Goal: Obtain resource: Download file/media

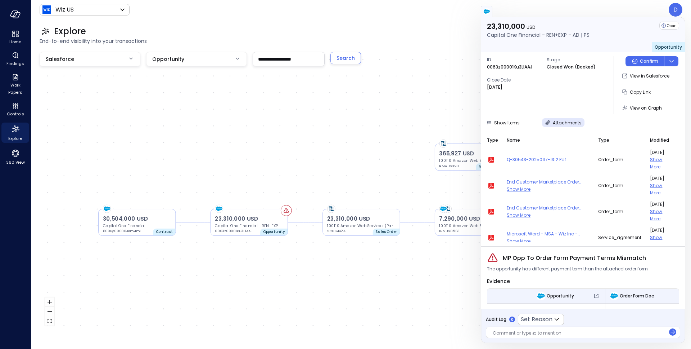
scroll to position [3, 0]
click at [521, 109] on div "ID 0063z00001Ku3LlAAJ Stage Closed Won (Booked) Close Date [DATE]" at bounding box center [547, 85] width 121 height 58
click at [288, 60] on input "**********" at bounding box center [288, 58] width 71 height 13
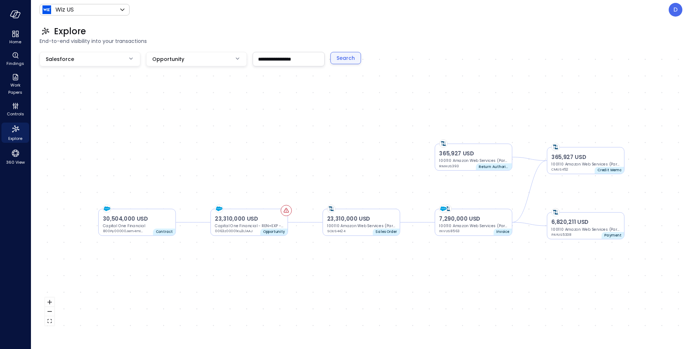
click at [339, 54] on div "Search" at bounding box center [346, 58] width 18 height 9
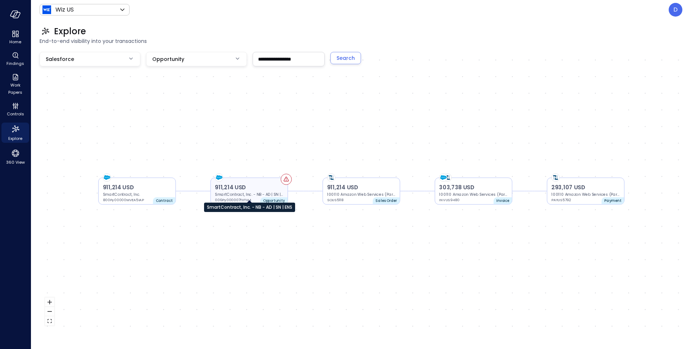
click at [268, 194] on p "SmartContract, Inc. - NB - AD | SN | ENS" at bounding box center [249, 194] width 68 height 5
click at [267, 192] on p "SmartContract, Inc. - NB - AD | SN | ENS" at bounding box center [249, 194] width 68 height 5
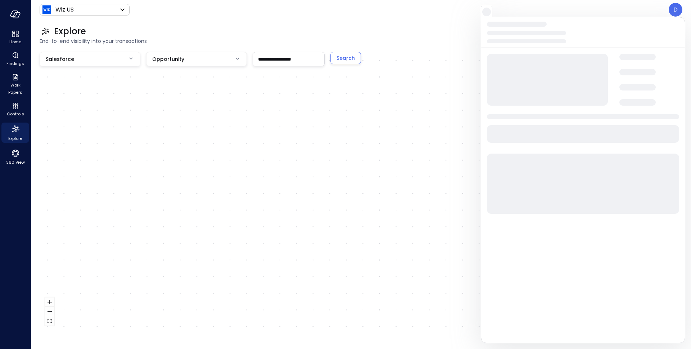
click at [267, 192] on div "911,214 USD SmartContract, Inc. - NB - AD | SN | ENS 006Py000007TIITIA4 Opportu…" at bounding box center [361, 191] width 643 height 279
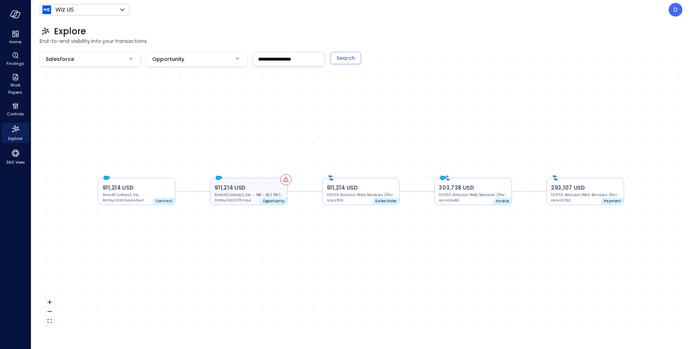
click at [277, 184] on p "911,214 USD" at bounding box center [249, 188] width 68 height 8
click at [251, 191] on p "911,214 USD" at bounding box center [249, 188] width 68 height 8
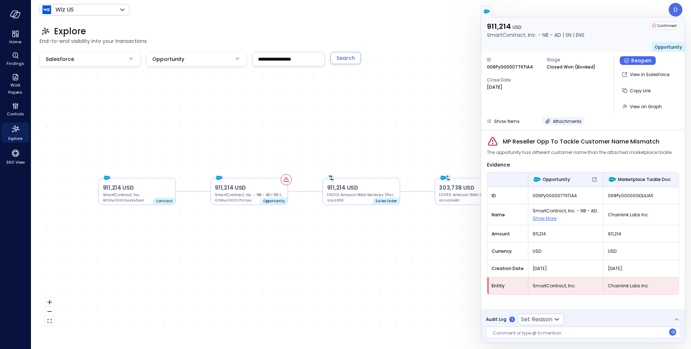
click at [564, 119] on span "Attachments" at bounding box center [567, 121] width 29 height 6
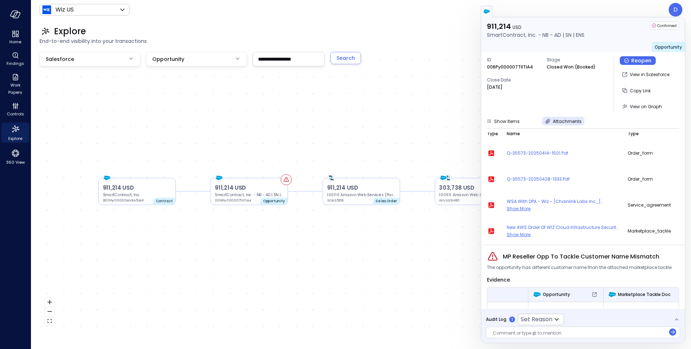
scroll to position [14, 0]
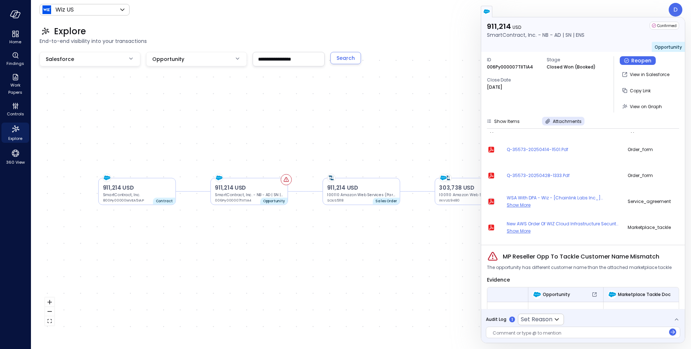
click at [490, 198] on icon "button" at bounding box center [492, 201] width 6 height 6
click at [306, 51] on div "**********" at bounding box center [361, 183] width 660 height 329
click at [290, 58] on input "**********" at bounding box center [288, 58] width 71 height 13
click at [290, 57] on input "**********" at bounding box center [288, 58] width 71 height 13
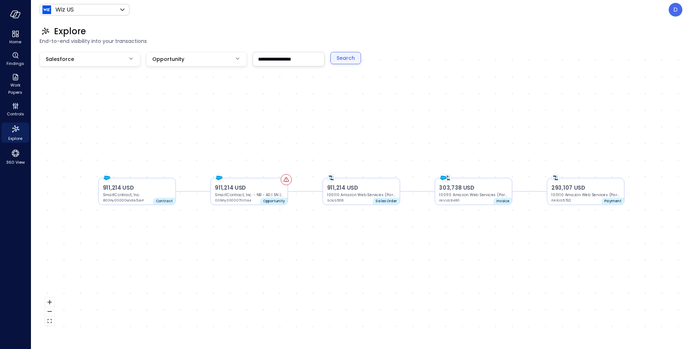
type input "**********"
click at [352, 57] on div "Search" at bounding box center [346, 58] width 18 height 9
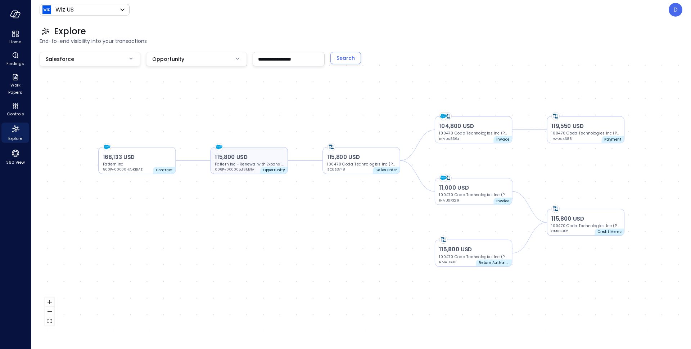
click at [255, 153] on p "115,800 USD" at bounding box center [249, 157] width 68 height 8
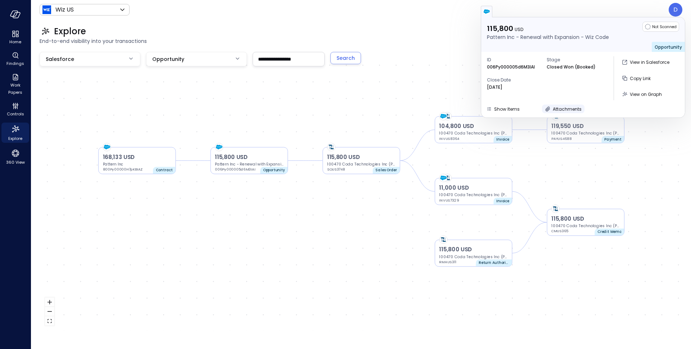
click at [573, 111] on span "Attachments" at bounding box center [567, 109] width 29 height 6
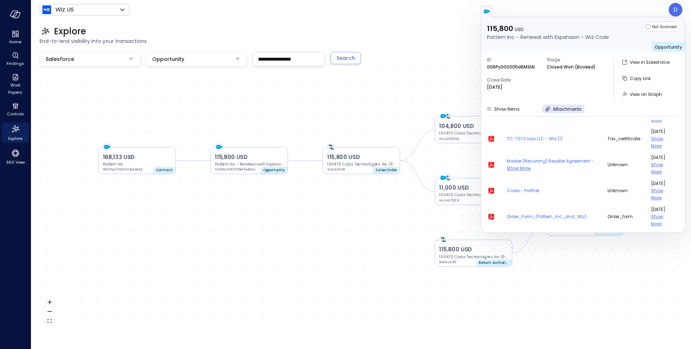
scroll to position [112, 0]
click at [494, 211] on icon "button" at bounding box center [491, 215] width 9 height 9
click at [510, 66] on p "006Py000005d6M3IAI" at bounding box center [511, 66] width 48 height 7
copy p "006Py000005d6M3IAI"
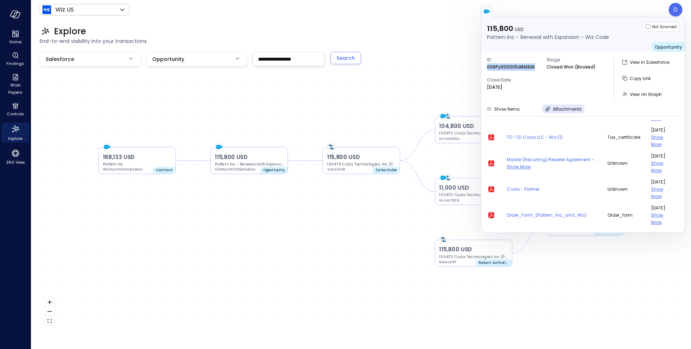
click at [492, 214] on icon "button" at bounding box center [492, 215] width 6 height 6
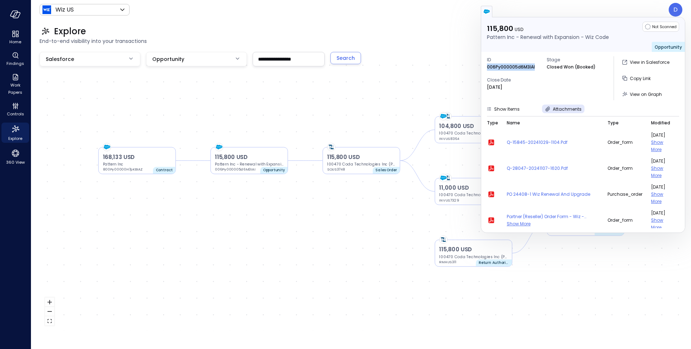
scroll to position [0, 0]
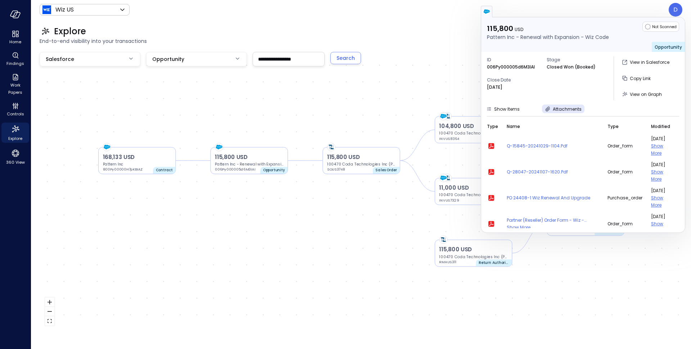
click at [265, 27] on div "Explore" at bounding box center [361, 32] width 643 height 12
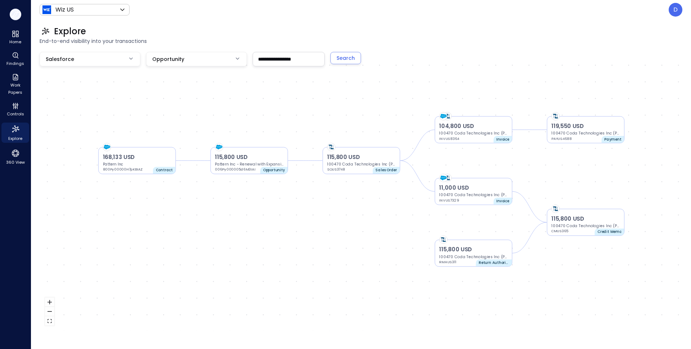
click at [14, 18] on button "button" at bounding box center [16, 15] width 12 height 12
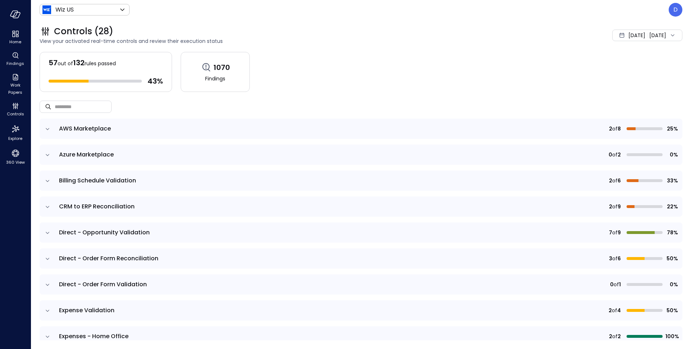
click at [45, 154] on icon "expand row" at bounding box center [47, 154] width 7 height 7
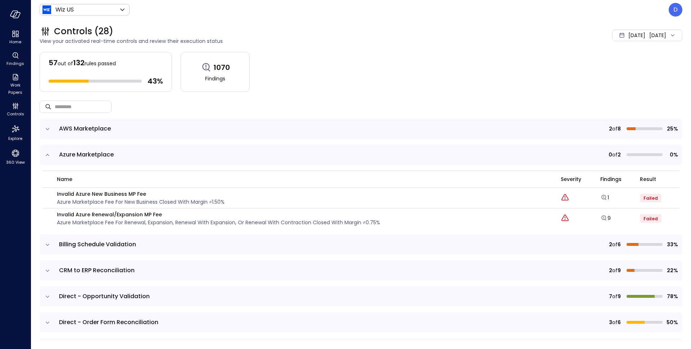
click at [47, 154] on icon "expand row" at bounding box center [48, 155] width 4 height 2
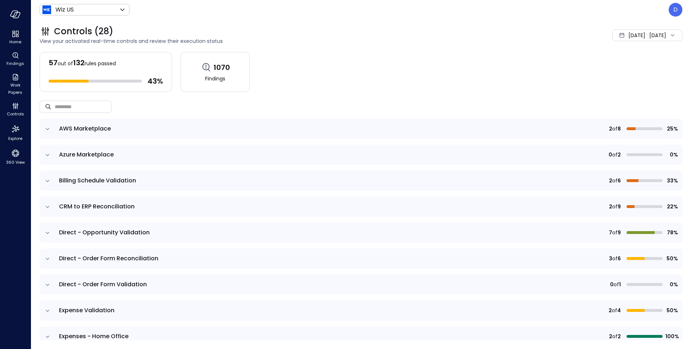
click at [47, 130] on icon "expand row" at bounding box center [47, 128] width 7 height 7
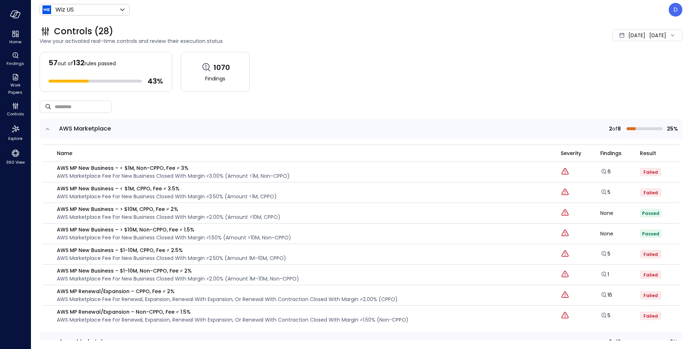
click at [46, 130] on icon "expand row" at bounding box center [47, 128] width 7 height 7
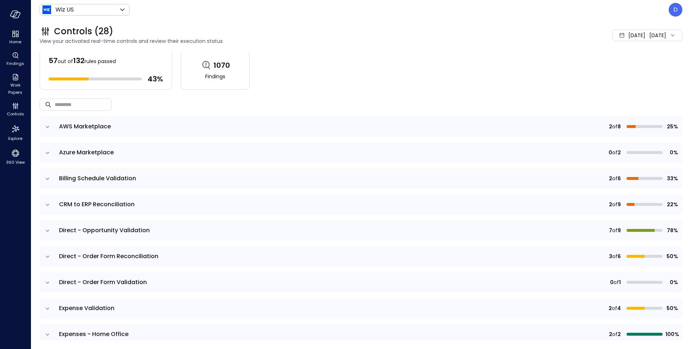
scroll to position [7, 0]
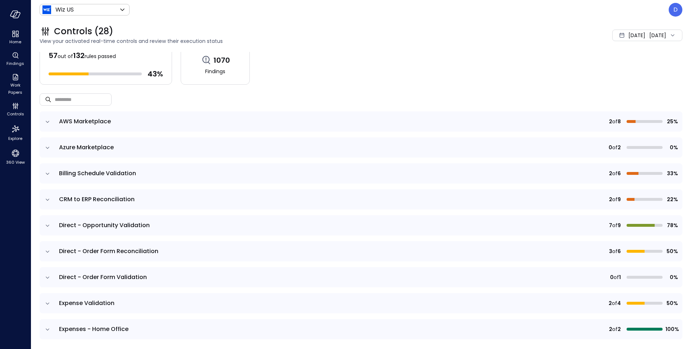
click at [49, 170] on icon "expand row" at bounding box center [47, 173] width 7 height 7
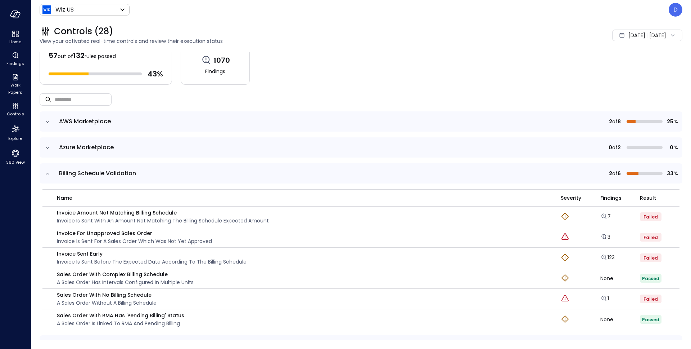
click at [49, 170] on icon "expand row" at bounding box center [47, 173] width 7 height 7
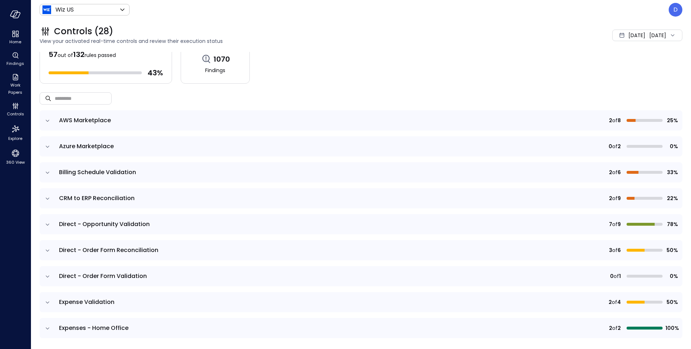
scroll to position [9, 0]
click at [49, 197] on icon "expand row" at bounding box center [47, 197] width 7 height 7
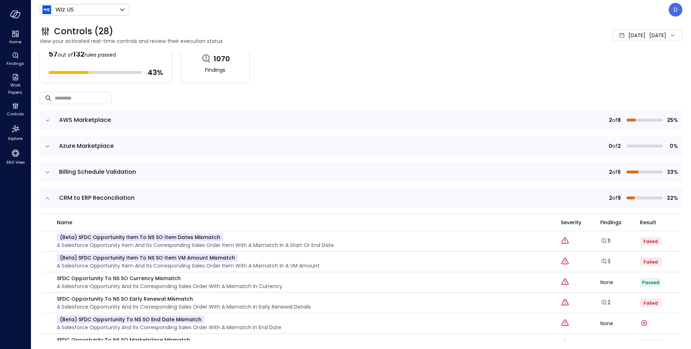
click at [49, 197] on icon "expand row" at bounding box center [47, 197] width 7 height 7
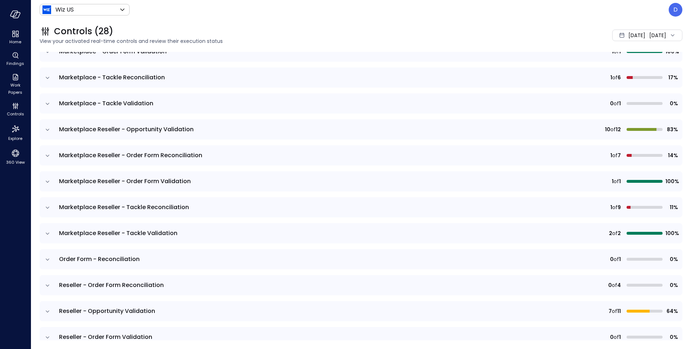
scroll to position [505, 0]
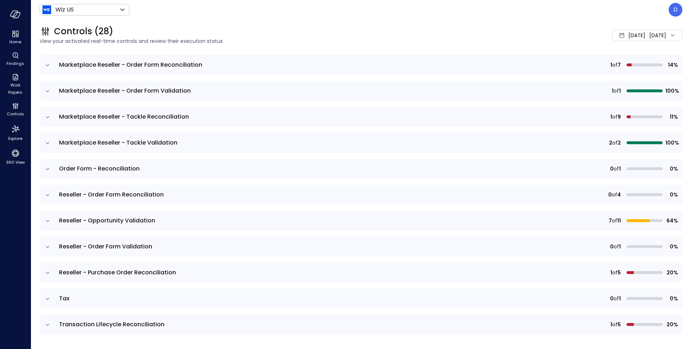
click at [47, 325] on icon "expand row" at bounding box center [47, 324] width 7 height 7
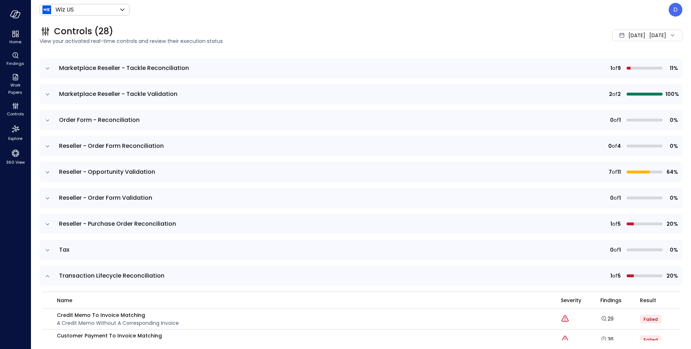
scroll to position [630, 0]
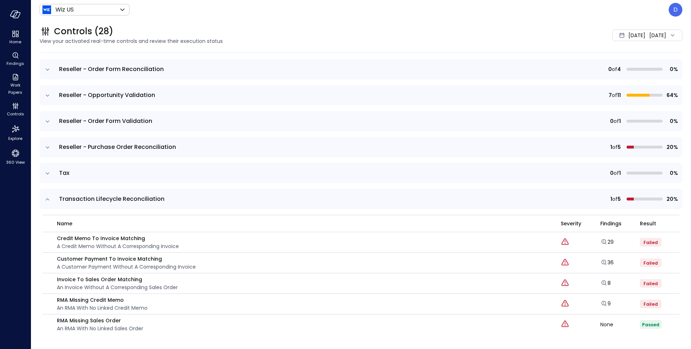
click at [46, 172] on icon "expand row" at bounding box center [47, 173] width 7 height 7
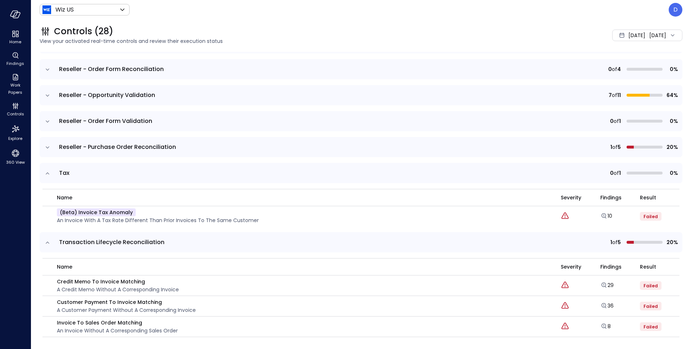
click at [48, 144] on icon "expand row" at bounding box center [47, 147] width 7 height 7
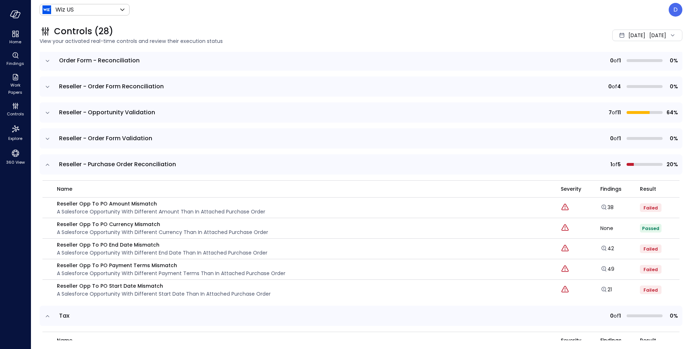
scroll to position [597, 0]
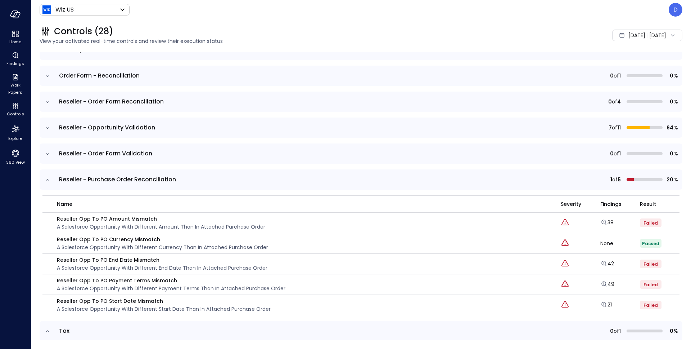
click at [46, 153] on icon "expand row" at bounding box center [47, 153] width 7 height 7
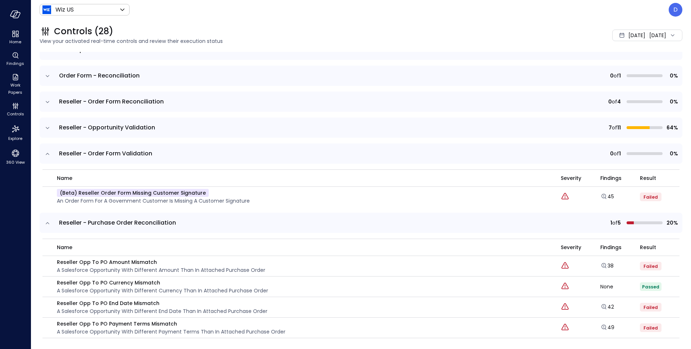
click at [45, 130] on icon "expand row" at bounding box center [47, 127] width 7 height 7
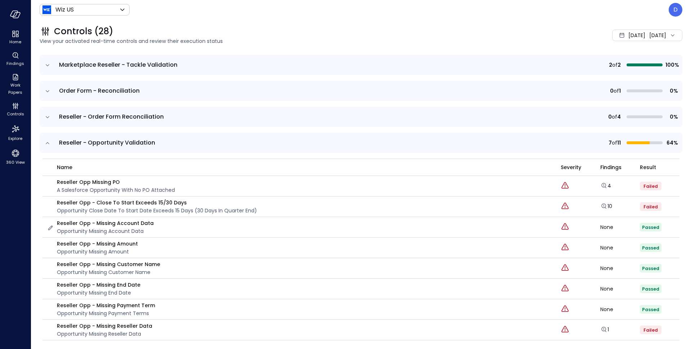
scroll to position [563, 0]
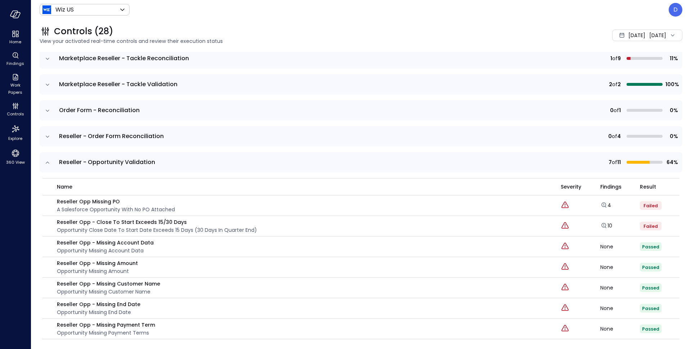
click at [45, 136] on icon "expand row" at bounding box center [47, 136] width 7 height 7
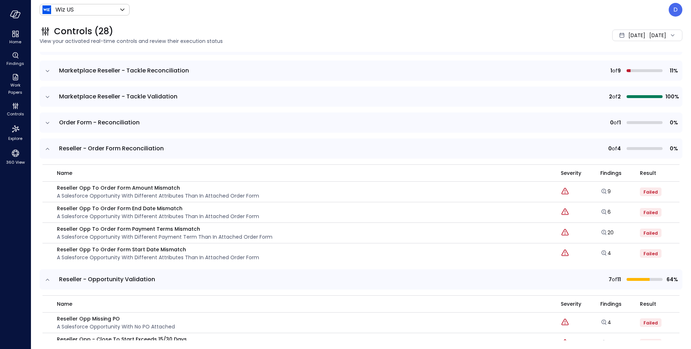
scroll to position [528, 0]
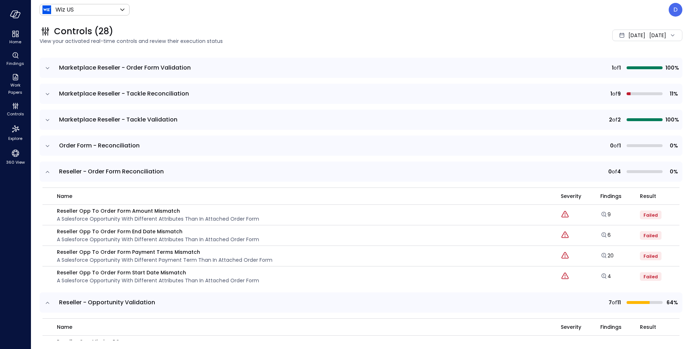
click at [48, 145] on icon "expand row" at bounding box center [47, 145] width 7 height 7
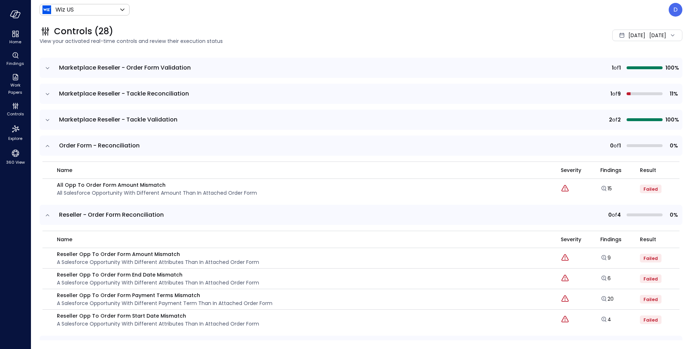
click at [629, 36] on span "[DATE]" at bounding box center [637, 35] width 17 height 8
click at [611, 57] on li "[DATE]" at bounding box center [628, 55] width 57 height 12
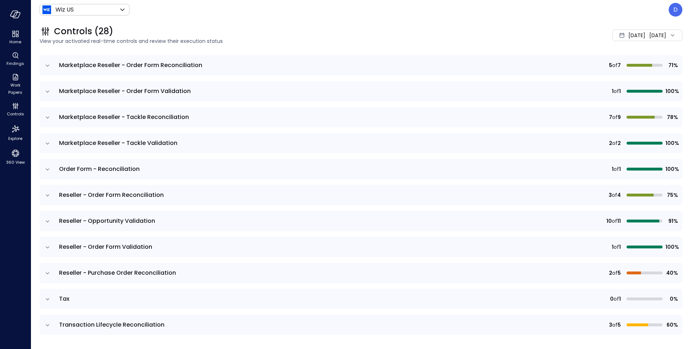
scroll to position [505, 0]
click at [45, 273] on icon "expand row" at bounding box center [47, 272] width 7 height 7
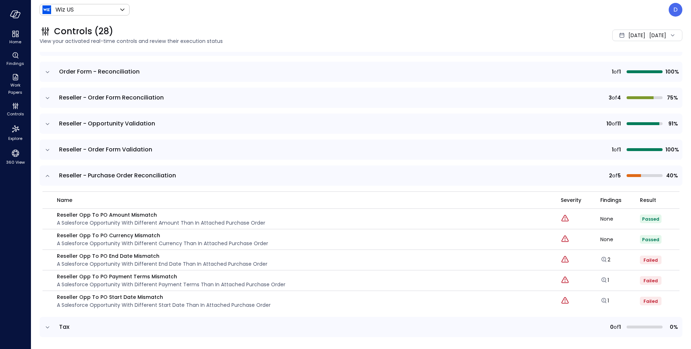
scroll to position [630, 0]
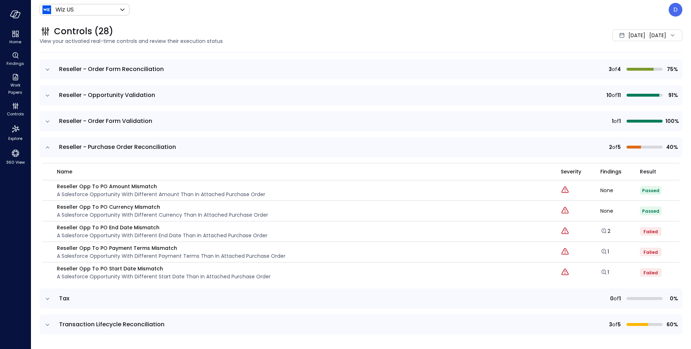
click at [48, 304] on td at bounding box center [47, 298] width 15 height 20
click at [44, 300] on icon "expand row" at bounding box center [47, 298] width 7 height 7
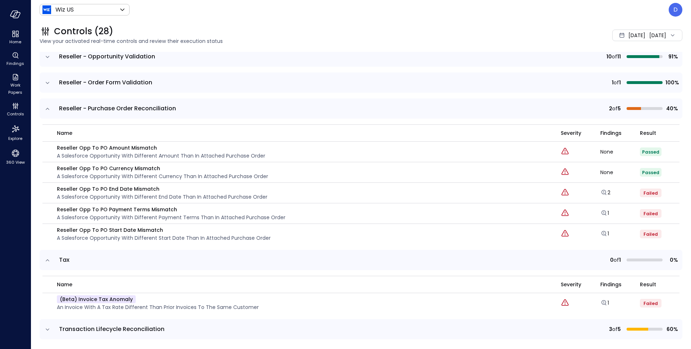
scroll to position [673, 0]
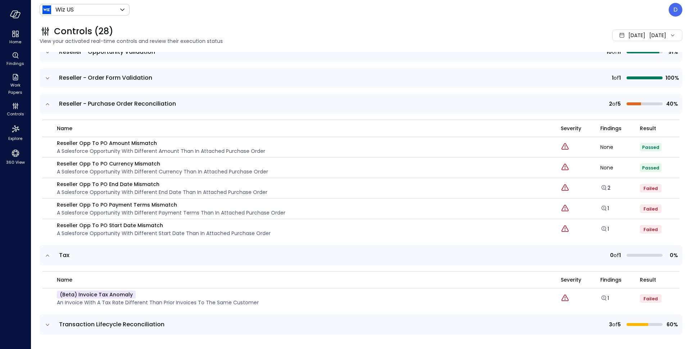
click at [49, 318] on td at bounding box center [47, 324] width 15 height 20
click at [49, 322] on icon "expand row" at bounding box center [47, 324] width 7 height 7
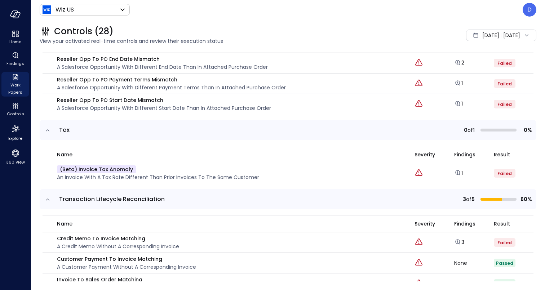
scroll to position [798, 0]
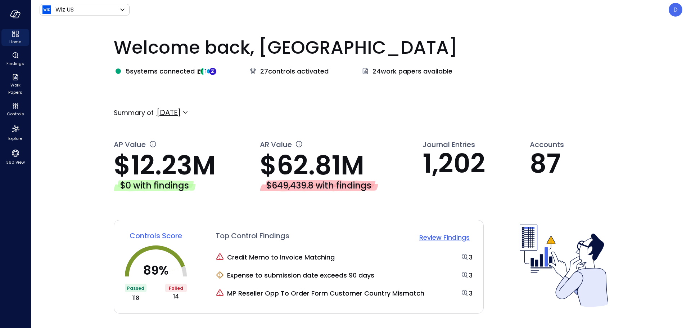
drag, startPoint x: 115, startPoint y: 223, endPoint x: 165, endPoint y: 234, distance: 51.4
click at [151, 233] on div "Controls Score 89 % Passed 118 Failed 14 Top Control Findings Review Findings C…" at bounding box center [361, 267] width 495 height 94
click at [138, 226] on div "Controls Score 89 % Passed 118 Failed 14 Top Control Findings Review Findings C…" at bounding box center [299, 267] width 370 height 94
click at [512, 23] on div "**********" at bounding box center [361, 173] width 660 height 308
drag, startPoint x: 71, startPoint y: 50, endPoint x: 69, endPoint y: 46, distance: 4.5
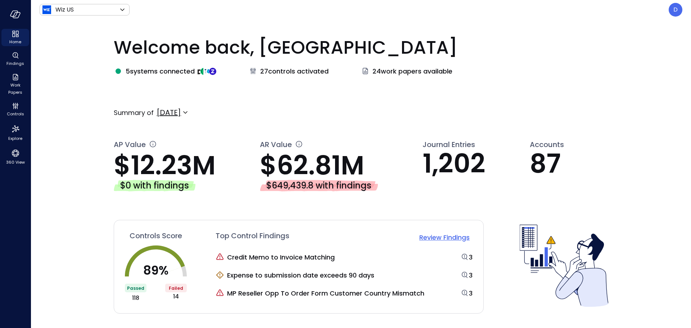
click at [70, 50] on div "**********" at bounding box center [361, 173] width 660 height 308
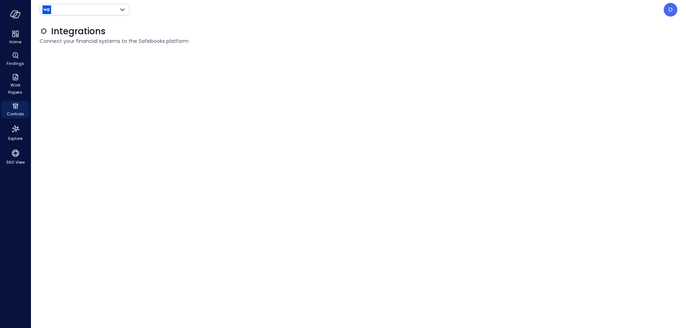
type input "******"
